Goal: Information Seeking & Learning: Learn about a topic

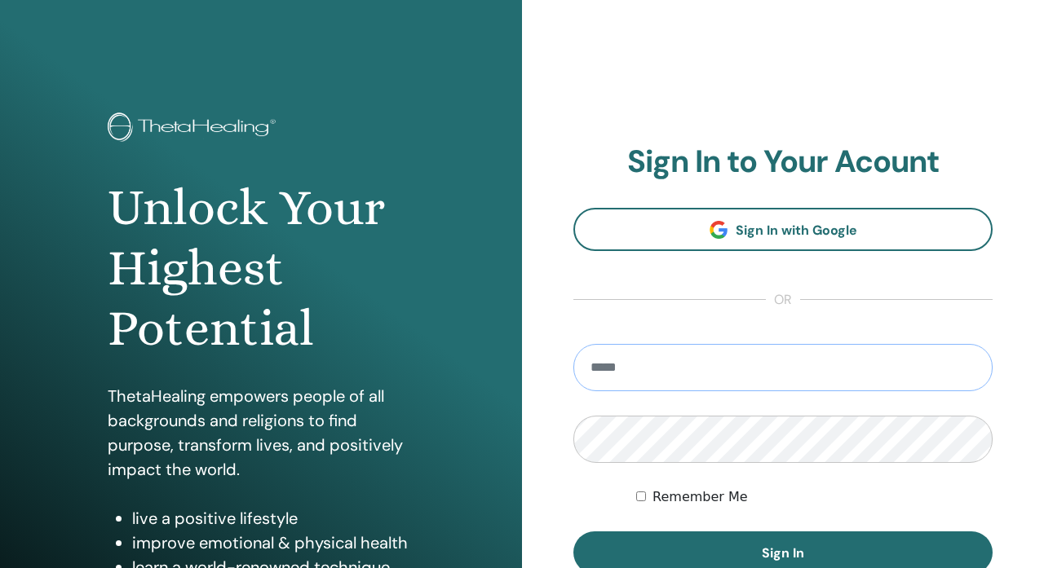
type input "**********"
click at [783, 553] on button "Sign In" at bounding box center [782, 553] width 419 height 42
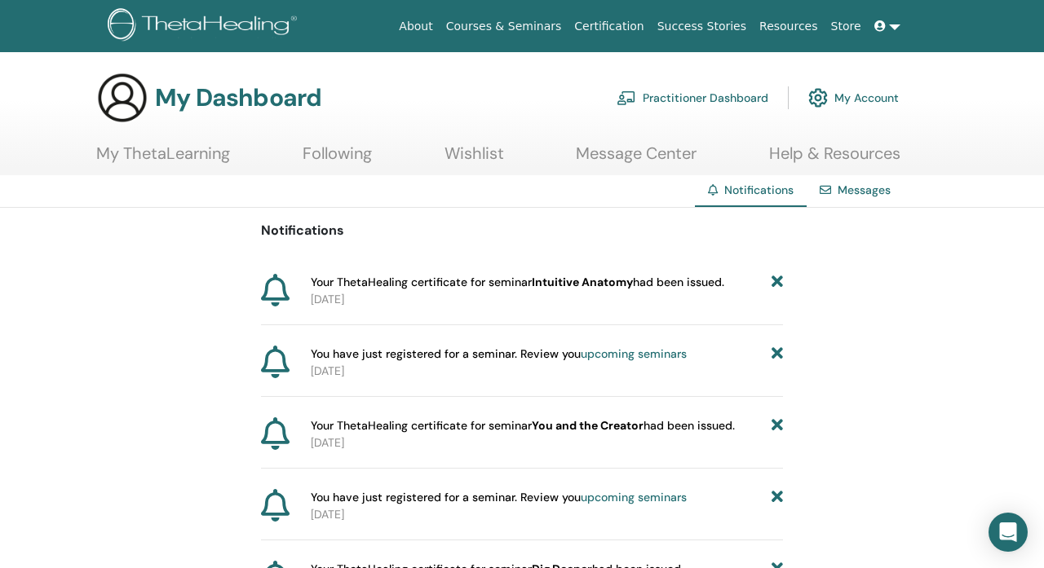
click at [846, 97] on link "My Account" at bounding box center [853, 98] width 91 height 36
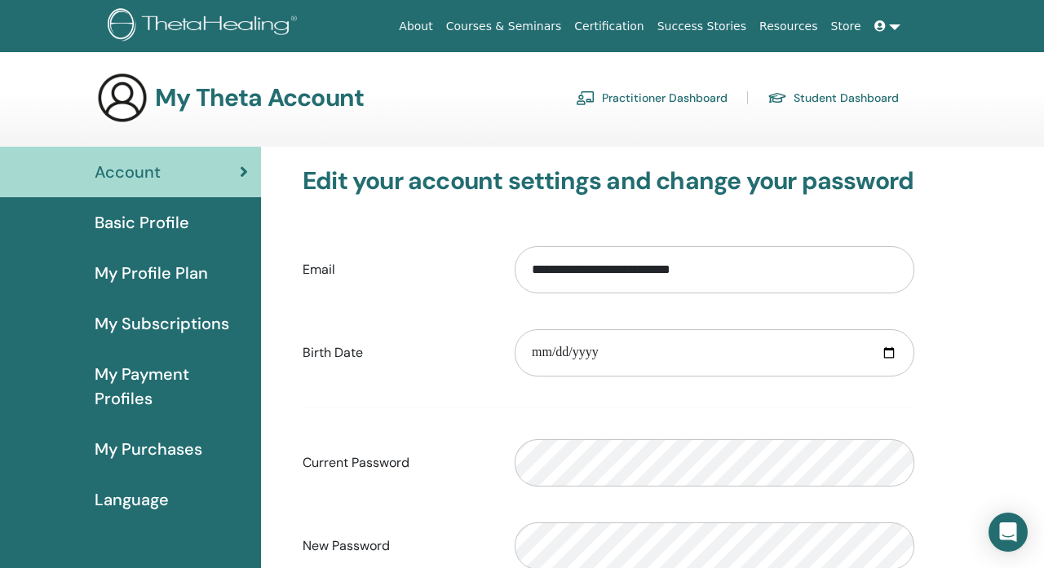
click at [164, 220] on span "Basic Profile" at bounding box center [142, 222] width 95 height 24
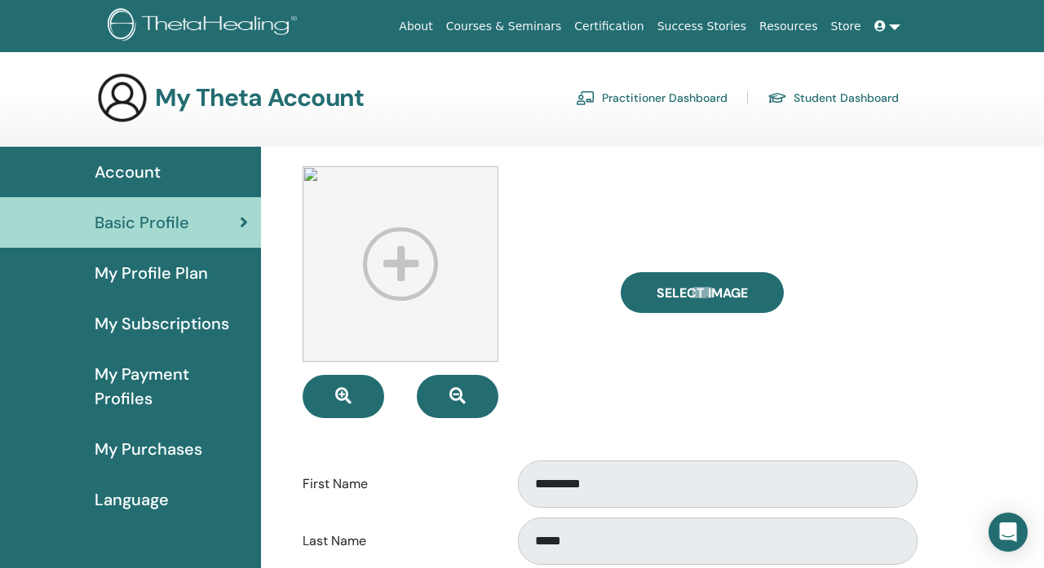
click at [171, 276] on span "My Profile Plan" at bounding box center [151, 273] width 113 height 24
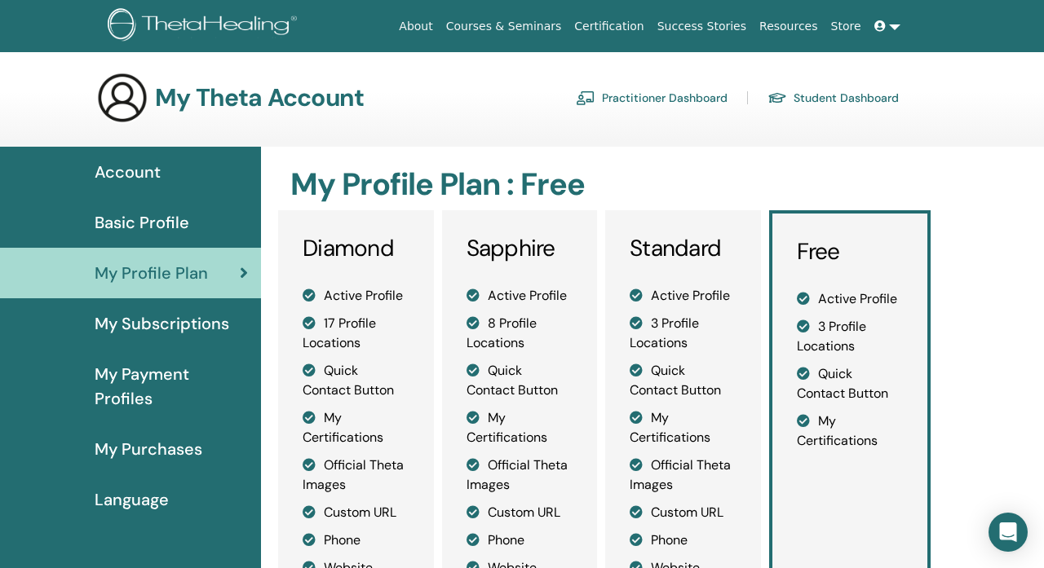
click at [236, 107] on h3 "My Theta Account" at bounding box center [259, 97] width 209 height 29
click at [678, 101] on link "Practitioner Dashboard" at bounding box center [652, 98] width 152 height 26
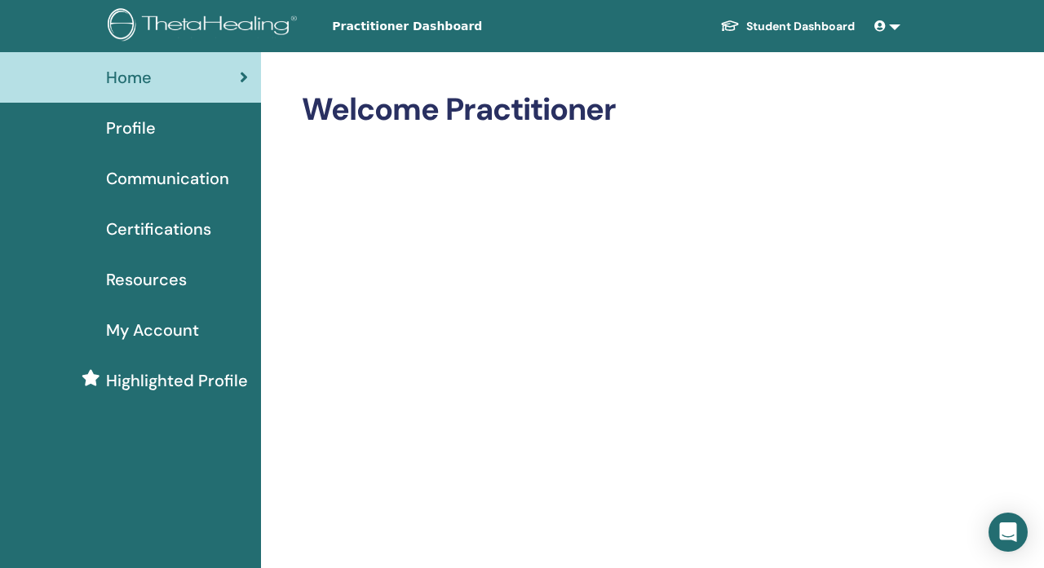
click at [817, 28] on link "Student Dashboard" at bounding box center [787, 26] width 161 height 30
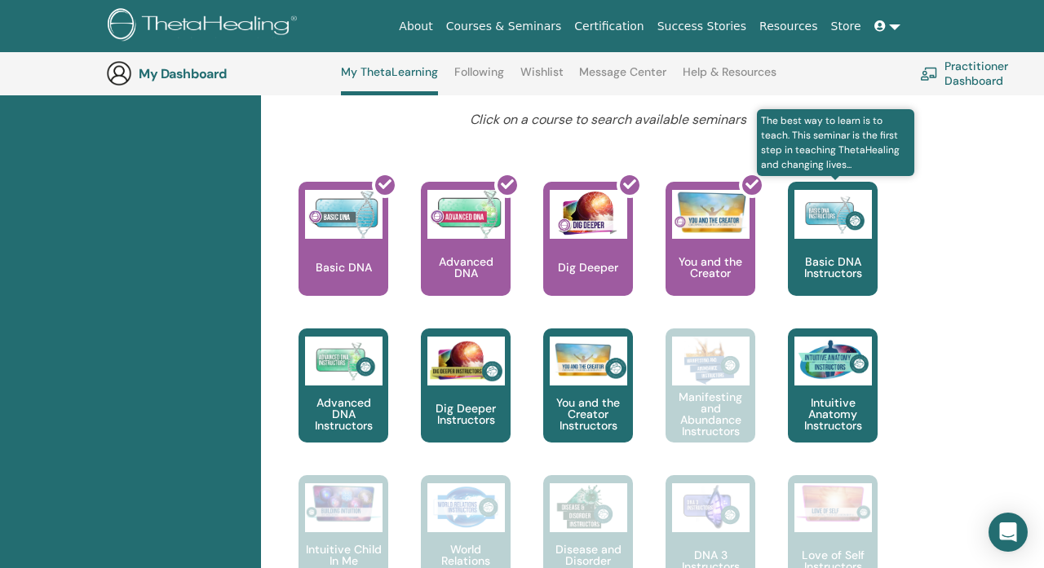
scroll to position [646, 0]
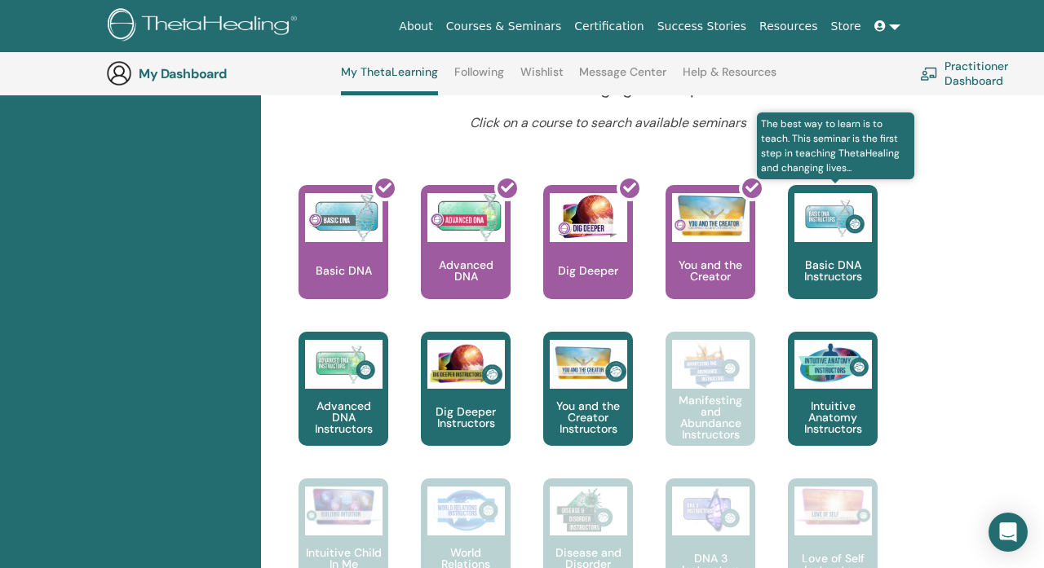
click at [855, 248] on div "Basic DNA Instructors" at bounding box center [833, 242] width 90 height 114
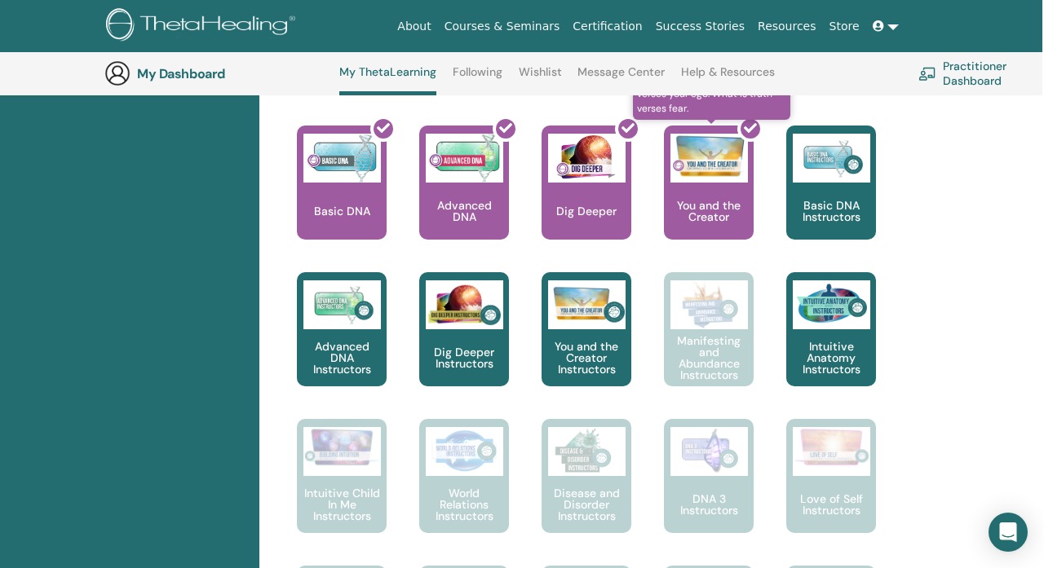
scroll to position [706, 1]
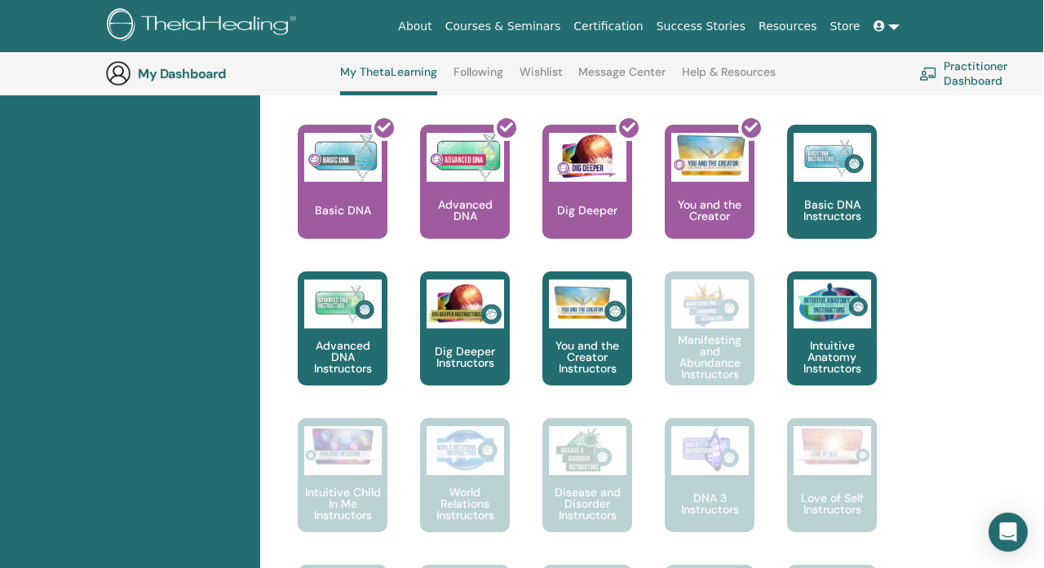
click at [896, 27] on link at bounding box center [886, 26] width 39 height 30
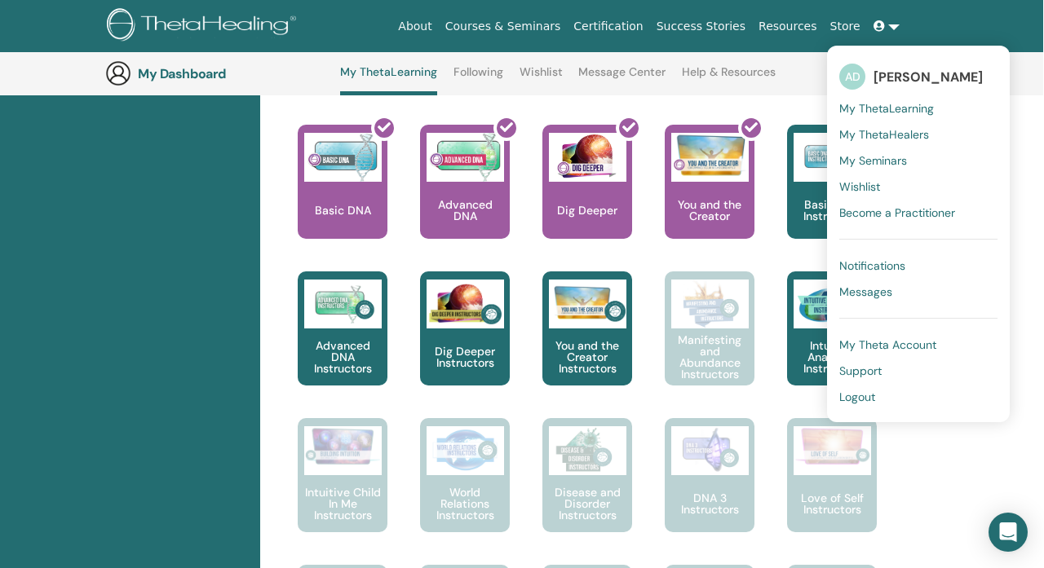
click at [874, 264] on span "Notifications" at bounding box center [872, 266] width 66 height 15
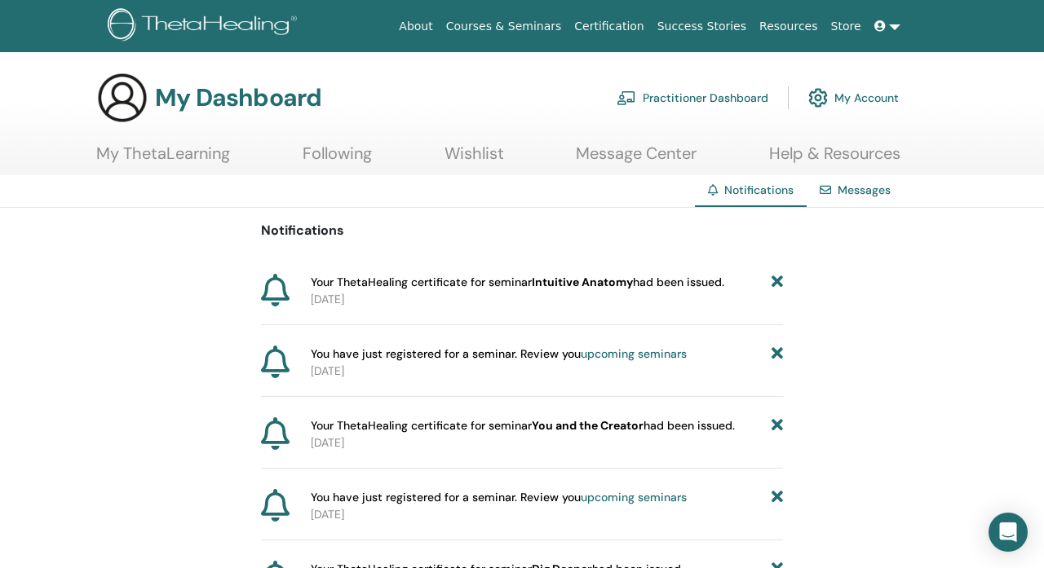
click at [303, 290] on div at bounding box center [282, 291] width 43 height 34
click at [274, 292] on icon at bounding box center [275, 290] width 29 height 33
click at [864, 19] on link "Store" at bounding box center [845, 26] width 43 height 30
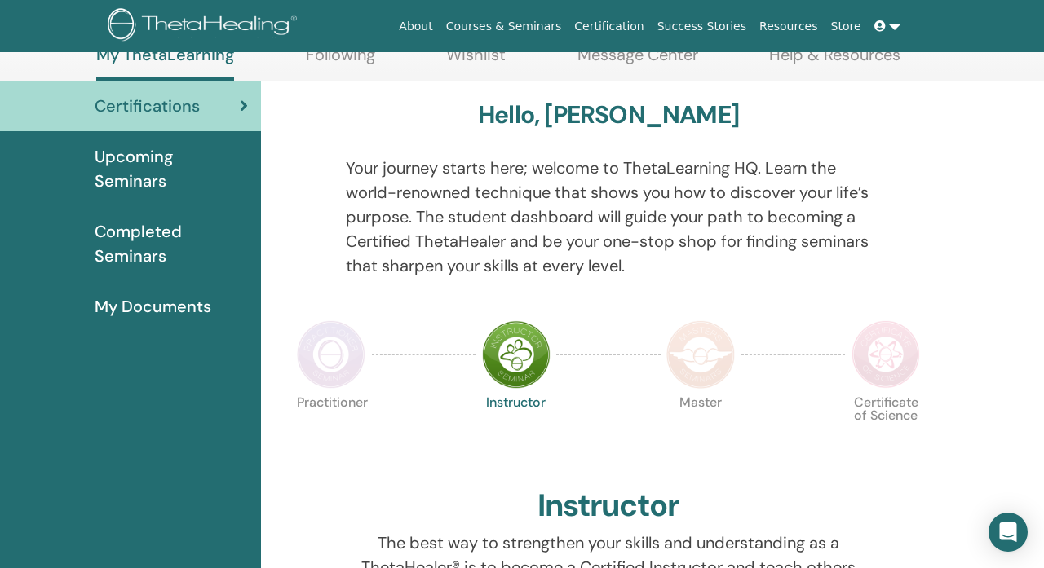
scroll to position [108, 0]
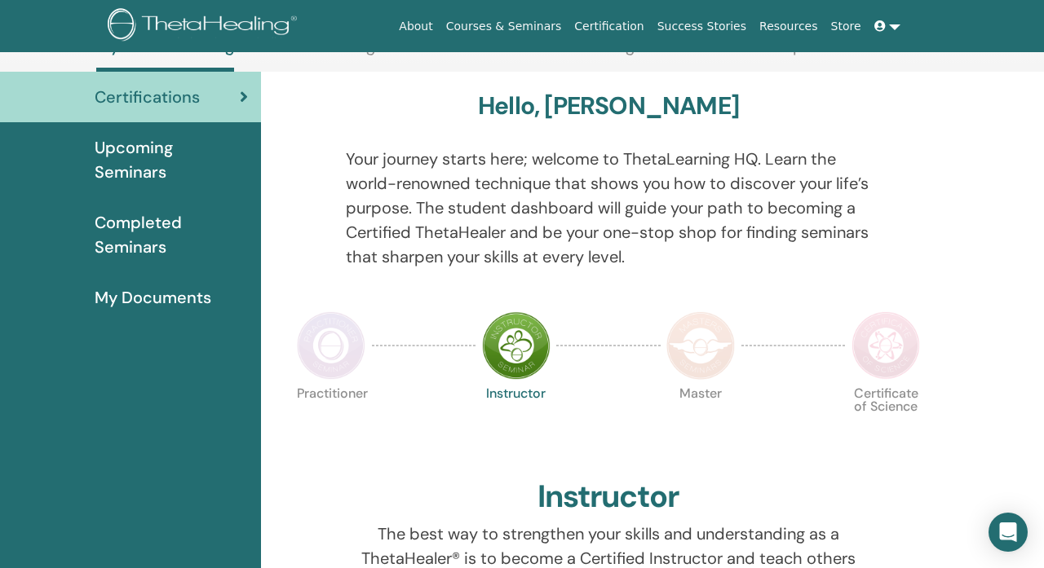
click at [165, 172] on span "Upcoming Seminars" at bounding box center [171, 159] width 153 height 49
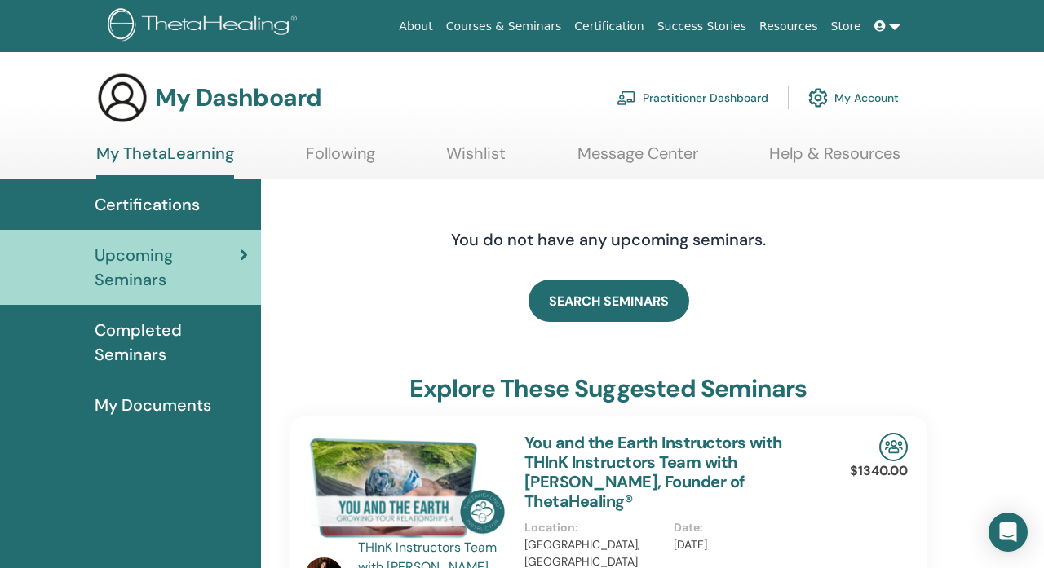
click at [144, 344] on span "Completed Seminars" at bounding box center [171, 342] width 153 height 49
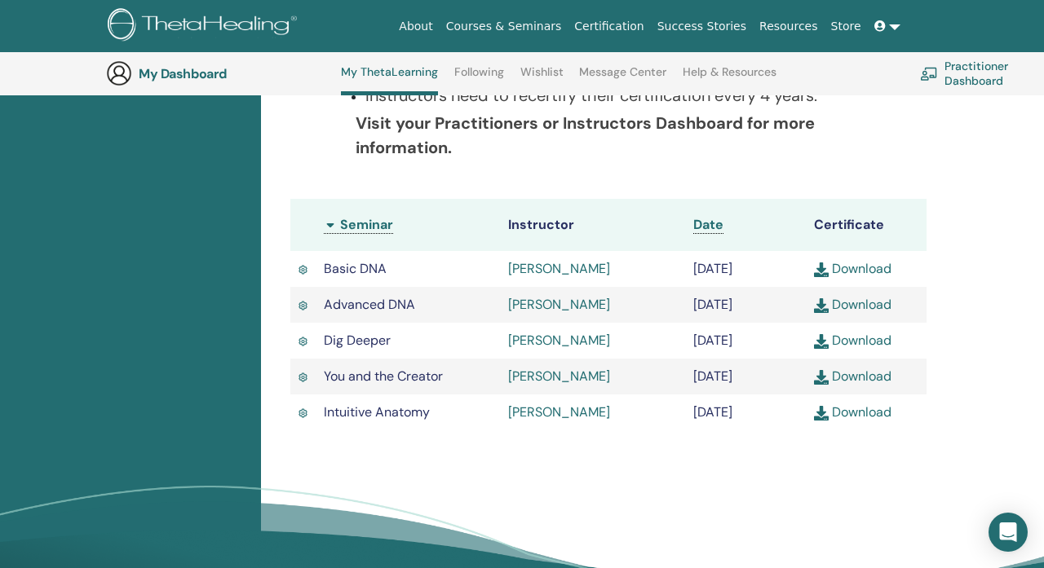
scroll to position [388, 0]
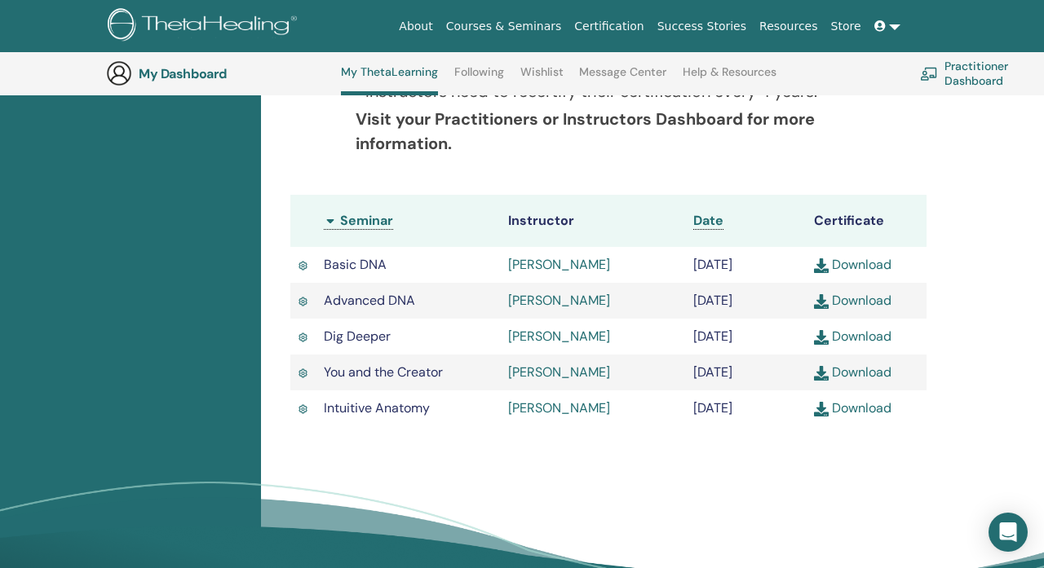
click at [843, 411] on link "Download" at bounding box center [852, 408] width 77 height 17
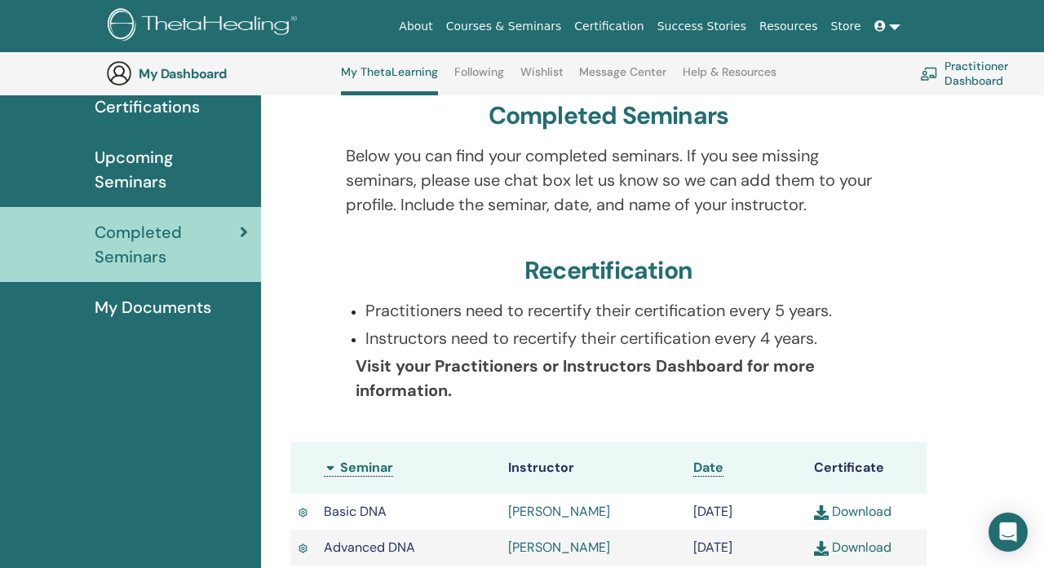
scroll to position [69, 0]
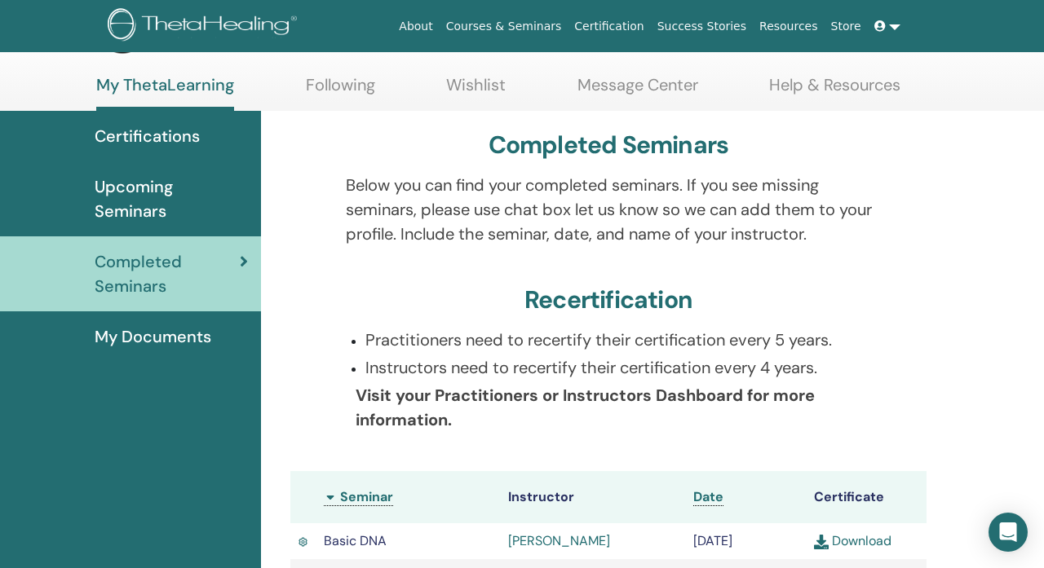
click at [163, 140] on span "Certifications" at bounding box center [147, 136] width 105 height 24
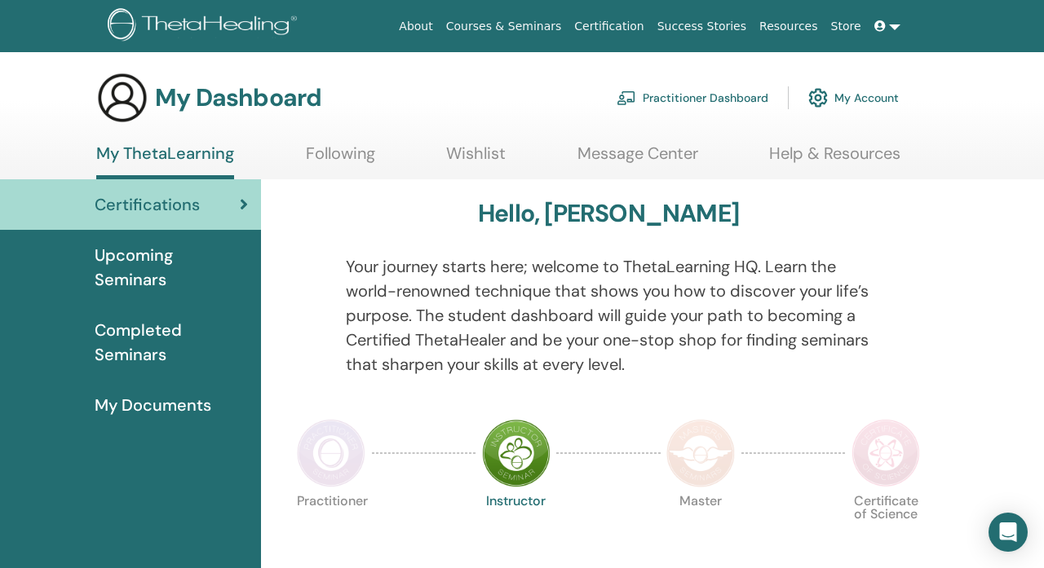
click at [148, 262] on span "Upcoming Seminars" at bounding box center [171, 267] width 153 height 49
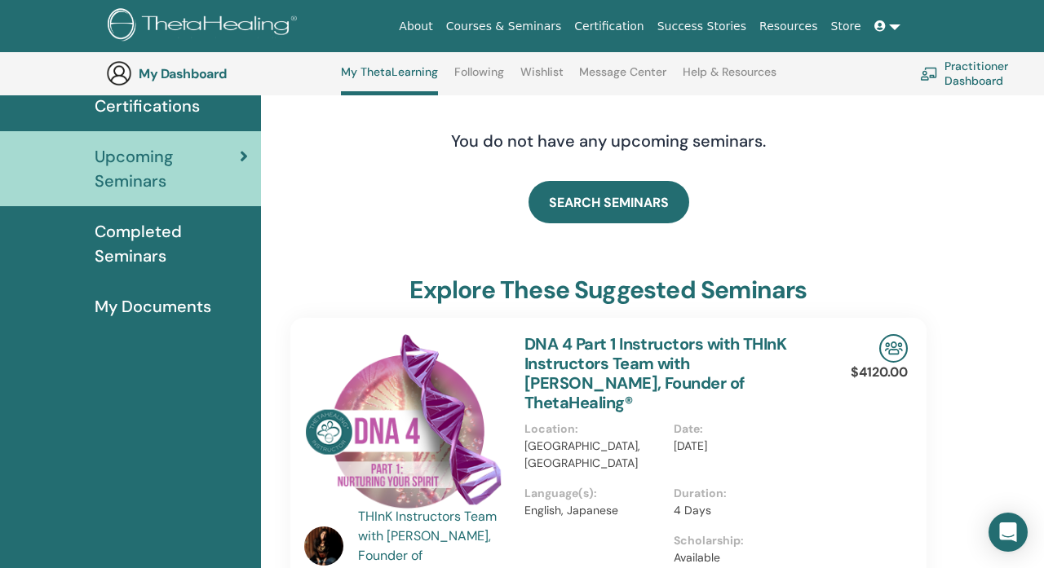
scroll to position [193, 0]
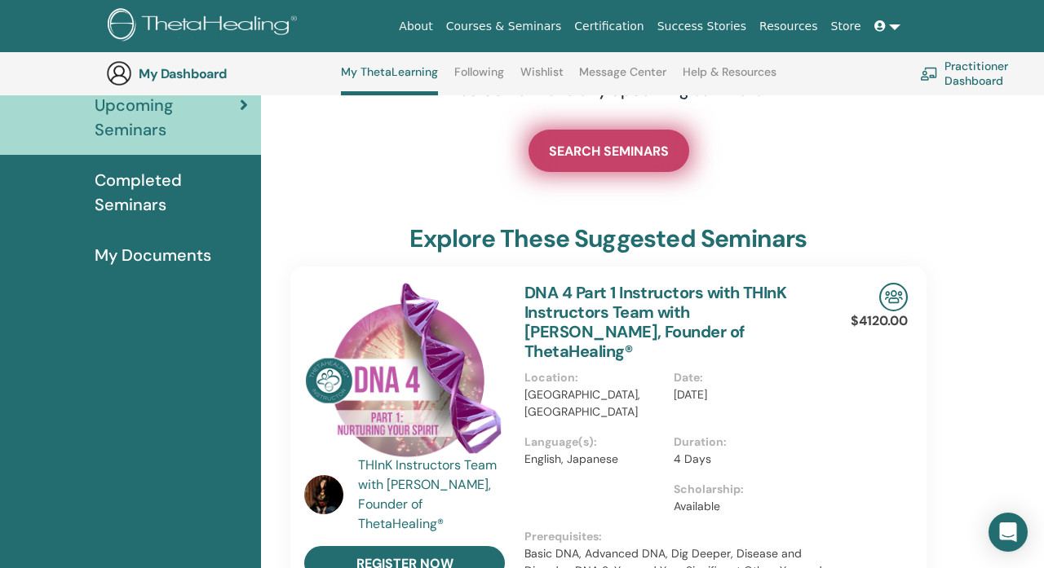
click at [569, 160] on link "SEARCH SEMINARS" at bounding box center [608, 151] width 161 height 42
